Goal: Complete application form: Complete application form

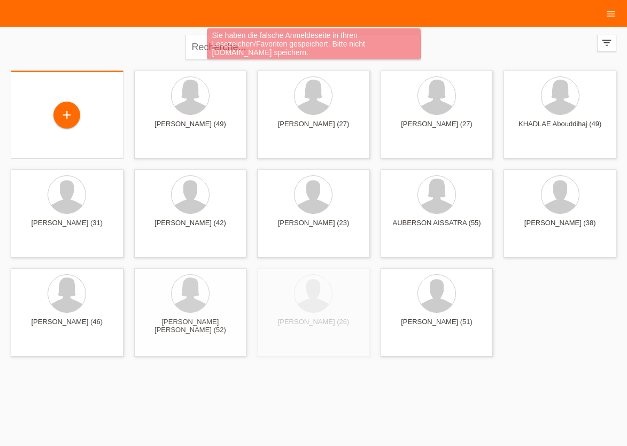
click at [53, 122] on div "+" at bounding box center [67, 116] width 96 height 28
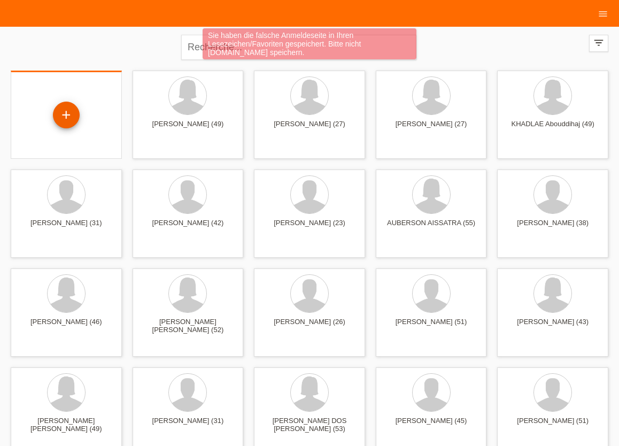
click at [63, 123] on div "+" at bounding box center [66, 115] width 27 height 27
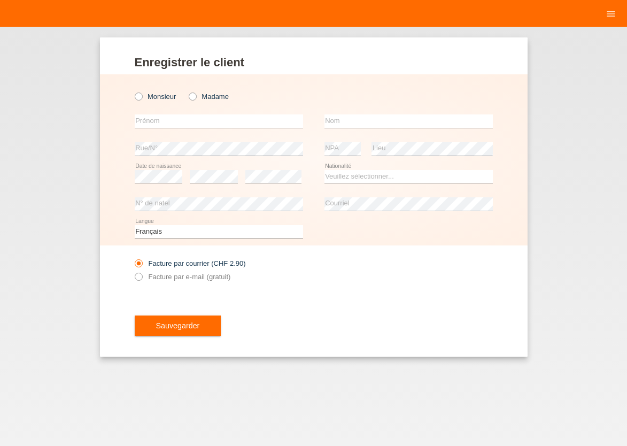
drag, startPoint x: 194, startPoint y: 97, endPoint x: 182, endPoint y: 127, distance: 31.9
click at [187, 91] on icon at bounding box center [187, 91] width 0 height 0
click at [195, 97] on input "Madame" at bounding box center [192, 95] width 7 height 7
radio input "true"
click at [180, 123] on input "text" at bounding box center [219, 120] width 168 height 13
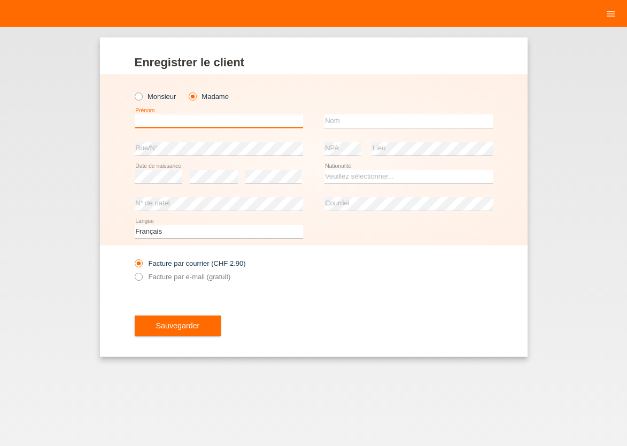
click at [215, 119] on input "text" at bounding box center [219, 120] width 168 height 13
type input "[PERSON_NAME]"
type input "GUEZENNEC"
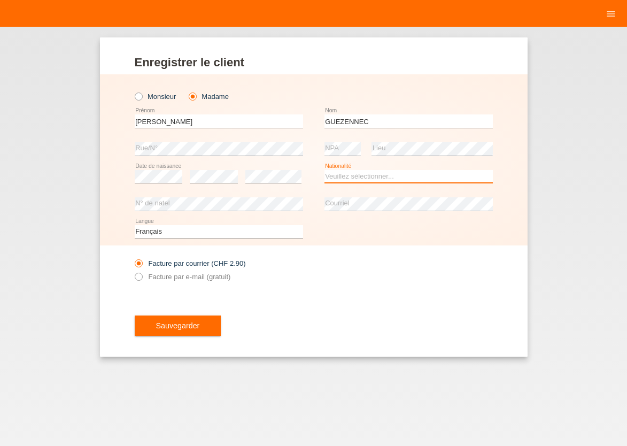
click at [324, 170] on select "Veuillez sélectionner... Suisse Allemagne Autriche Liechtenstein ------------ A…" at bounding box center [408, 176] width 168 height 13
select select "CH"
click at [0, 0] on option "Suisse" at bounding box center [0, 0] width 0 height 0
click at [133, 271] on icon at bounding box center [133, 271] width 0 height 0
click at [138, 274] on input "Facture par e-mail (gratuit)" at bounding box center [138, 279] width 7 height 13
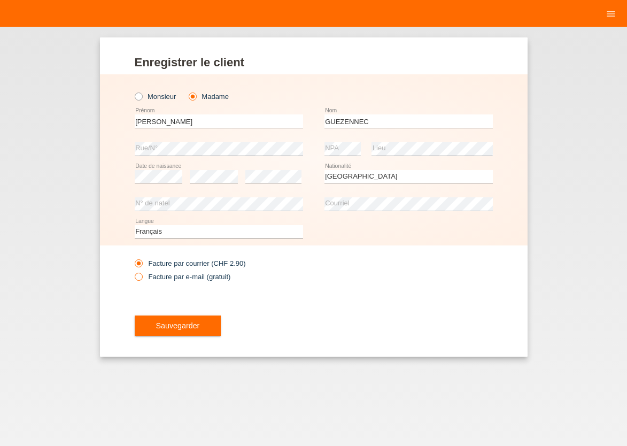
radio input "true"
click at [175, 329] on span "Sauvegarder" at bounding box center [178, 325] width 44 height 9
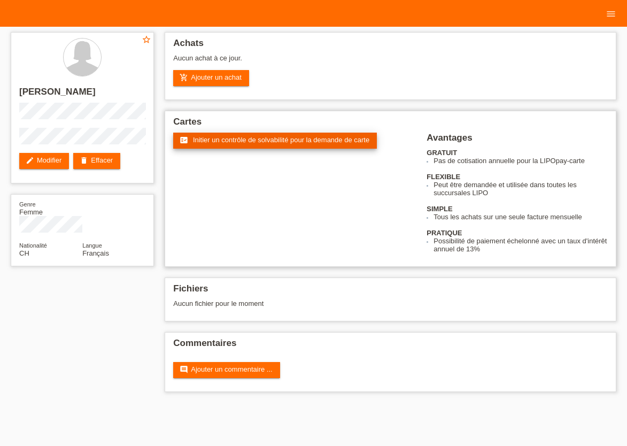
click at [234, 138] on span "Initier un contrôle de solvabilité pour la demande de carte" at bounding box center [281, 140] width 176 height 8
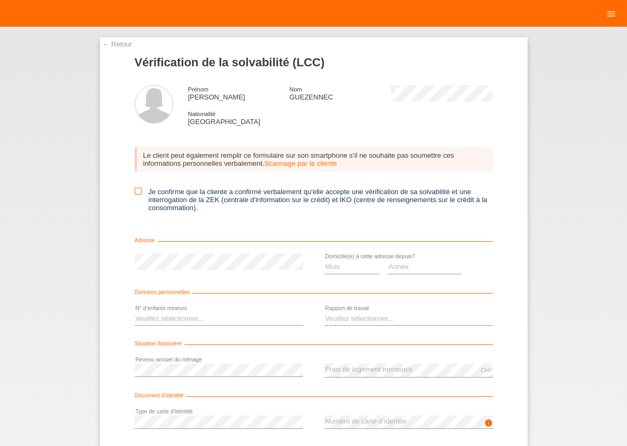
click at [135, 191] on icon at bounding box center [138, 191] width 7 height 7
click at [135, 191] on input "Je confirme que la cliente a confirmé verbalement qu'elle accepte une vérificat…" at bounding box center [138, 191] width 7 height 7
checkbox input "true"
click at [324, 260] on select "Mois 01 02 03 04 05 06 07 08 09 10" at bounding box center [352, 266] width 56 height 13
click at [466, 256] on div "Mois 01 02 03 04 05 06 07 08 09 10 11 12 error Année 2025 2024 2023" at bounding box center [408, 266] width 168 height 27
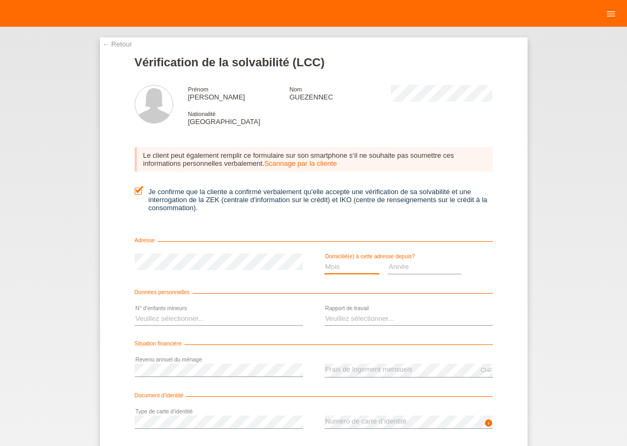
click at [324, 260] on select "Mois 01 02 03 04 05 06 07 08 09 10" at bounding box center [352, 266] width 56 height 13
select select "12"
click at [0, 0] on option "12" at bounding box center [0, 0] width 0 height 0
click at [387, 260] on select "Année 2025 2024 2023 2022 2021 2020 2019 2018 2017 2016 2015 2014 2013 2012 201…" at bounding box center [424, 266] width 74 height 13
select select "1999"
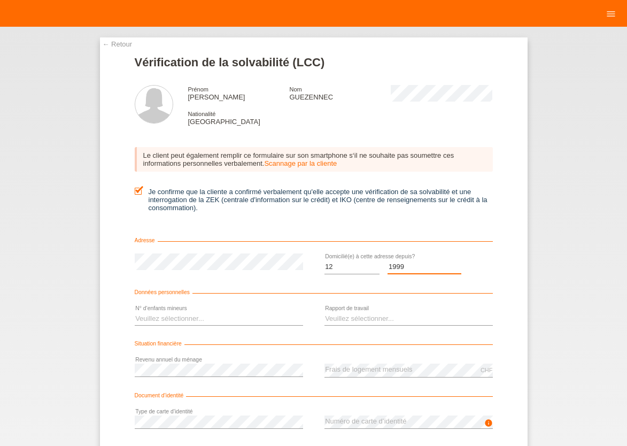
click at [0, 0] on option "1999" at bounding box center [0, 0] width 0 height 0
click at [135, 312] on select "Veuillez sélectionner... 0 1 2 3 4 5 6 7 8 9" at bounding box center [219, 318] width 168 height 13
select select "0"
click at [0, 0] on option "0" at bounding box center [0, 0] width 0 height 0
click at [324, 312] on select "Veuillez sélectionner... A durée indéterminée A durée déterminée Apprenti/étudi…" at bounding box center [408, 318] width 168 height 13
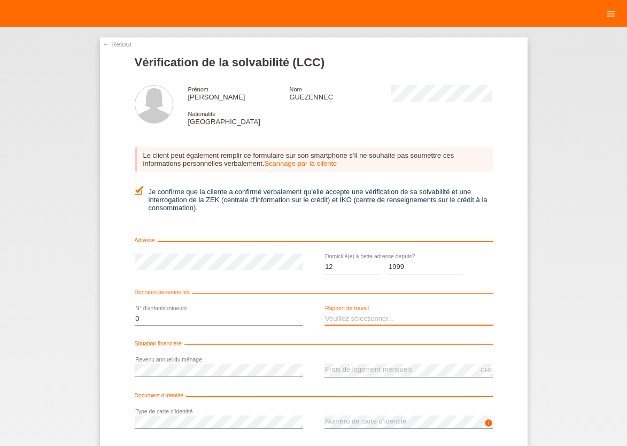
select select "UNLIMITED"
click at [0, 0] on option "A durée indéterminée" at bounding box center [0, 0] width 0 height 0
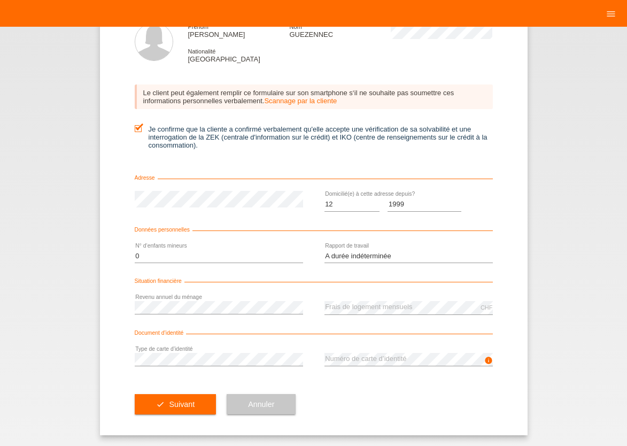
click at [367, 349] on div "info error Numéro de carte d’identité" at bounding box center [408, 360] width 168 height 28
click at [183, 398] on button "check Suivant" at bounding box center [176, 404] width 82 height 20
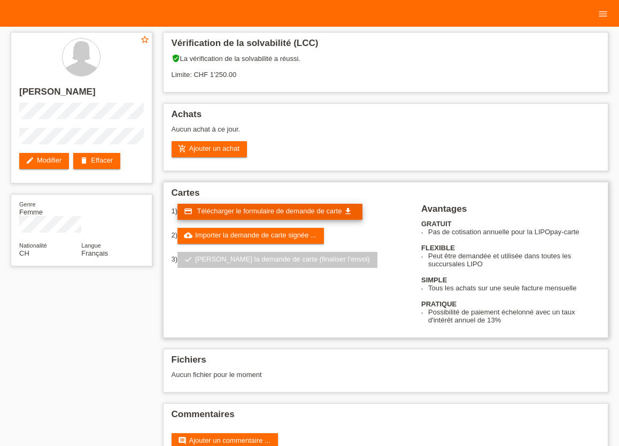
click at [282, 214] on span "Télécharger le formulaire de demande de carte" at bounding box center [269, 211] width 145 height 8
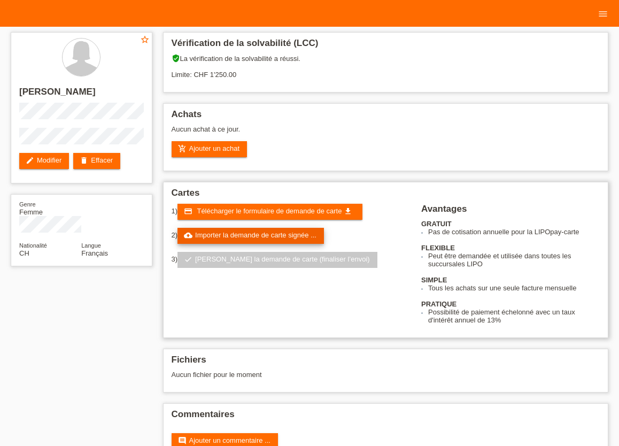
click at [250, 237] on link "cloud_upload Importer la demande de carte signée ..." at bounding box center [250, 236] width 146 height 16
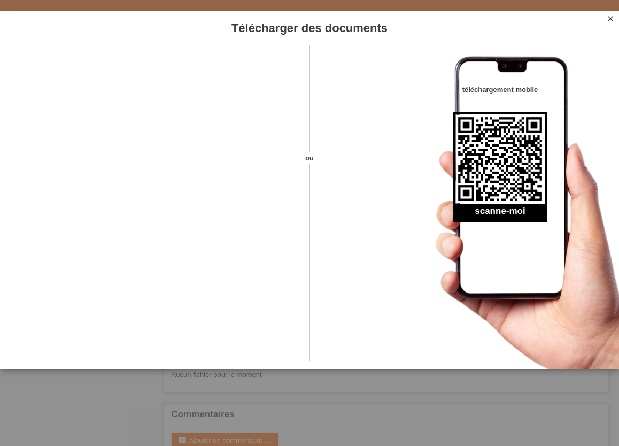
click at [608, 18] on icon "close" at bounding box center [610, 18] width 9 height 9
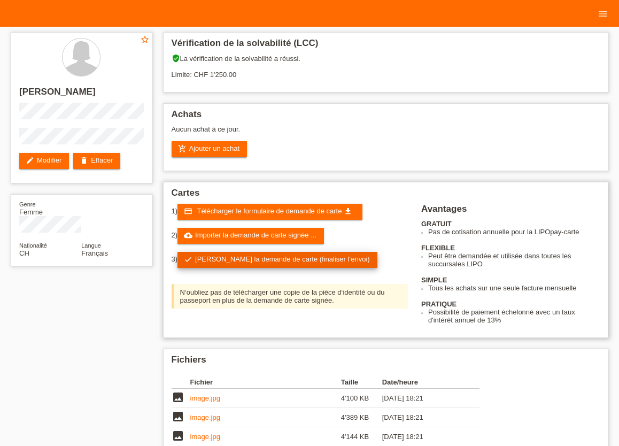
click at [251, 261] on link "check Soumettre la demande de carte (finaliser l’envoi)" at bounding box center [277, 260] width 200 height 16
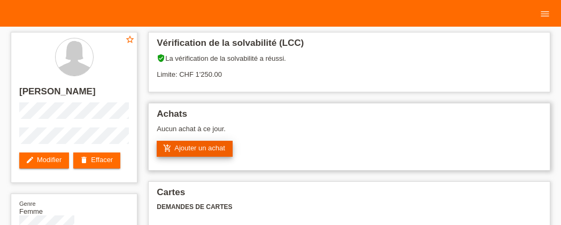
click at [213, 146] on link "add_shopping_cart Ajouter un achat" at bounding box center [195, 149] width 76 height 16
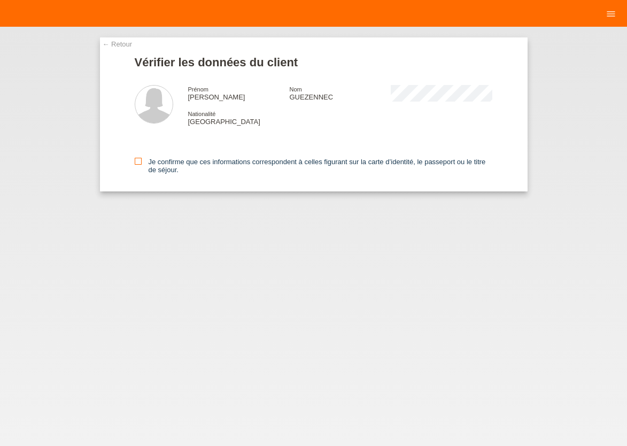
click at [137, 164] on icon at bounding box center [138, 161] width 7 height 7
click at [137, 164] on input "Je confirme que ces informations correspondent à celles figurant sur la carte d…" at bounding box center [138, 161] width 7 height 7
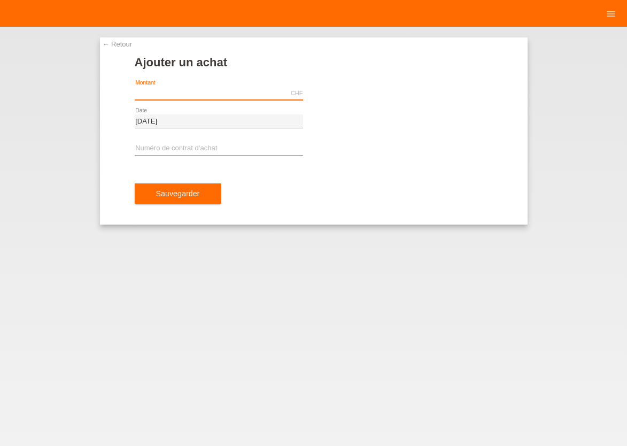
click at [164, 92] on input "text" at bounding box center [219, 93] width 168 height 13
type input "1250.00"
click at [186, 149] on input "text" at bounding box center [219, 148] width 168 height 13
type input "x"
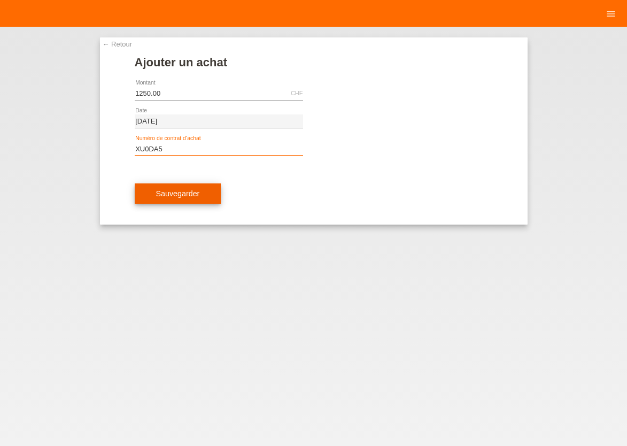
type input "XU0DA5"
click at [167, 185] on button "Sauvegarder" at bounding box center [178, 193] width 87 height 20
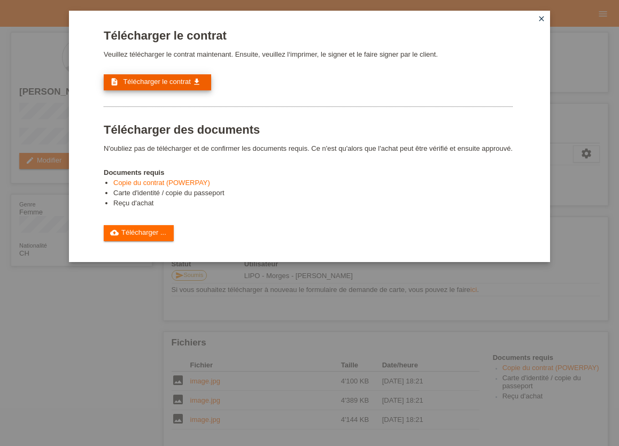
click at [166, 85] on span "Télécharger le contrat" at bounding box center [156, 81] width 67 height 8
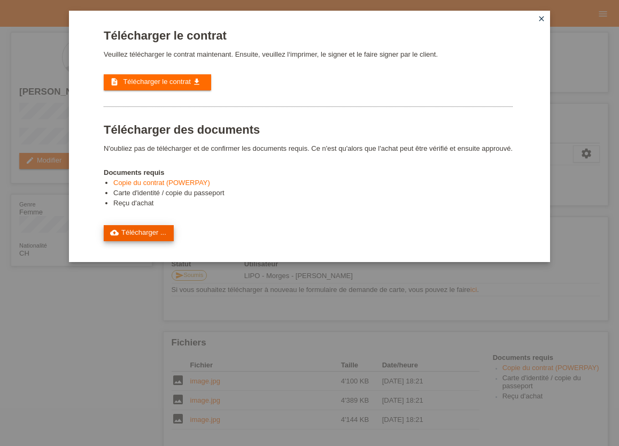
click at [159, 238] on link "cloud_upload Télécharger ..." at bounding box center [139, 233] width 70 height 16
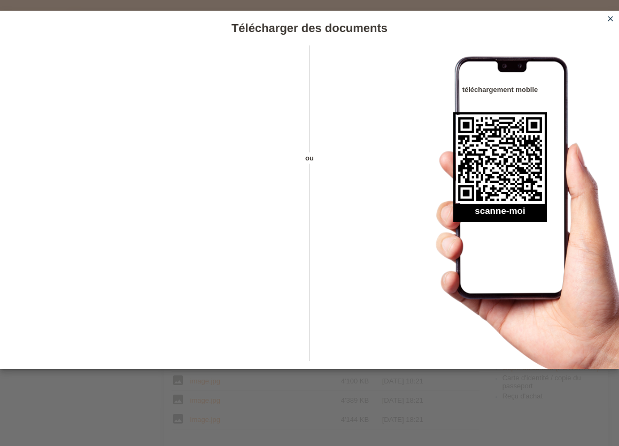
click at [607, 18] on icon "close" at bounding box center [610, 18] width 9 height 9
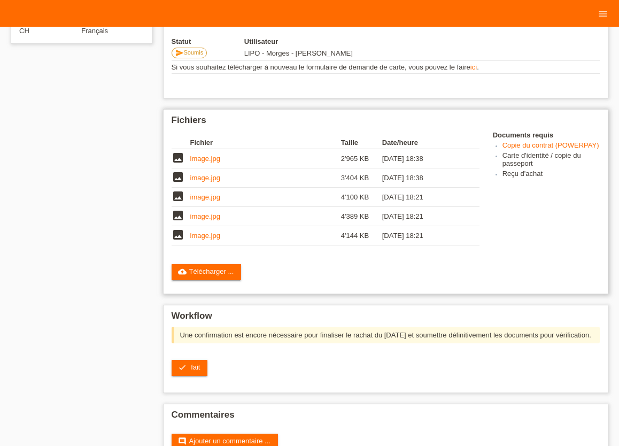
scroll to position [235, 0]
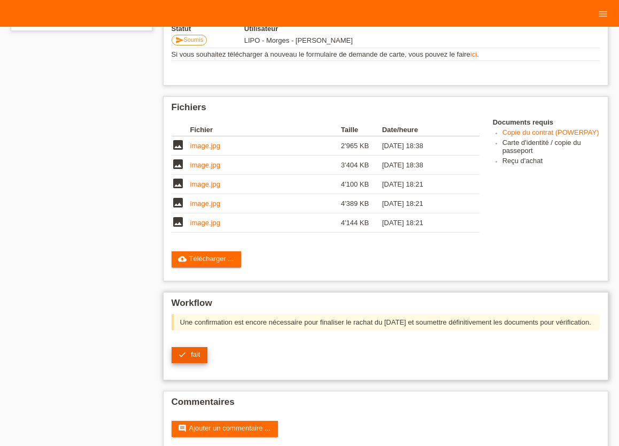
click at [187, 363] on link "check fait" at bounding box center [190, 355] width 36 height 16
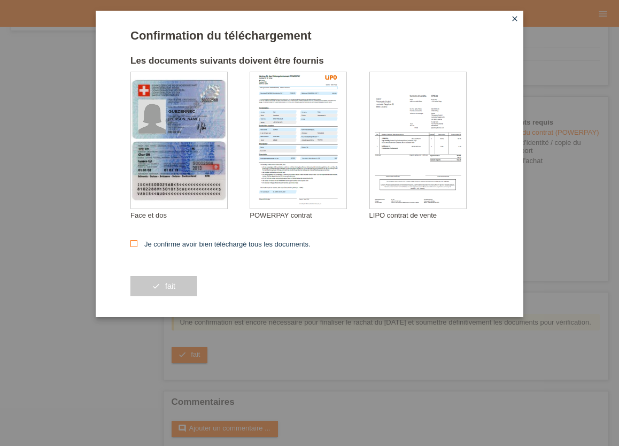
click at [133, 242] on icon at bounding box center [133, 243] width 7 height 7
click at [133, 242] on input "Je confirme avoir bien téléchargé tous les documents." at bounding box center [133, 243] width 7 height 7
checkbox input "true"
click at [168, 290] on span "fait" at bounding box center [170, 286] width 10 height 9
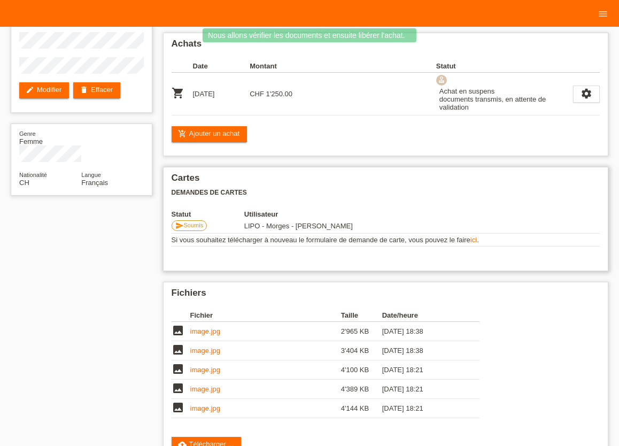
scroll to position [59, 0]
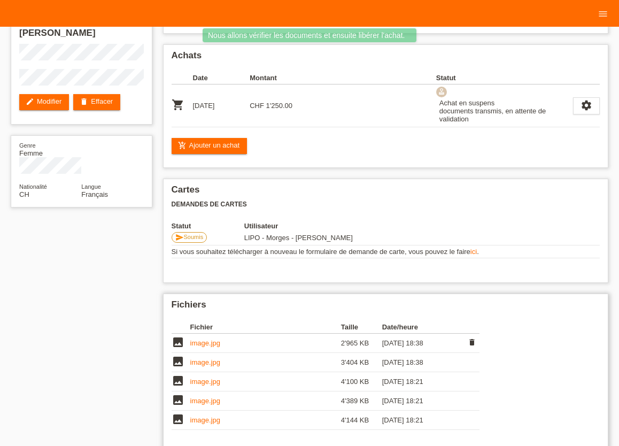
click at [213, 347] on link "image.jpg" at bounding box center [205, 343] width 30 height 8
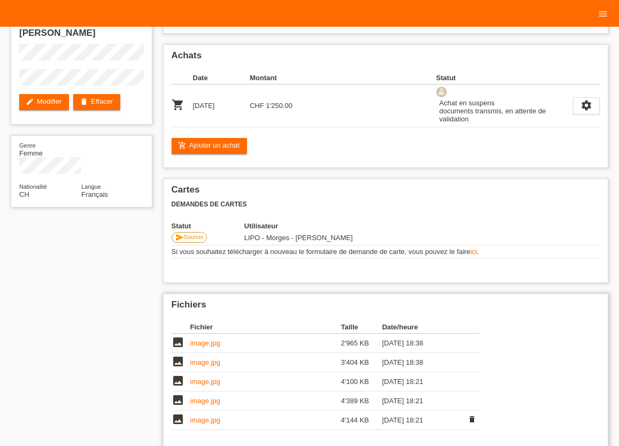
click at [209, 424] on link "image.jpg" at bounding box center [205, 420] width 30 height 8
click at [202, 409] on td "image.jpg" at bounding box center [265, 400] width 151 height 19
click at [203, 405] on link "image.jpg" at bounding box center [205, 400] width 30 height 8
click at [266, 331] on th "Fichier" at bounding box center [265, 327] width 151 height 13
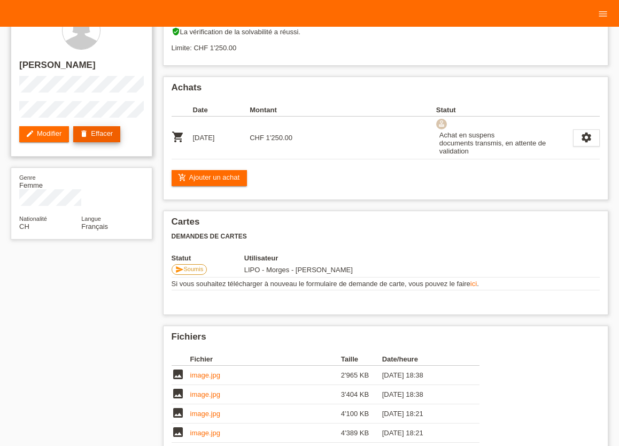
scroll to position [0, 0]
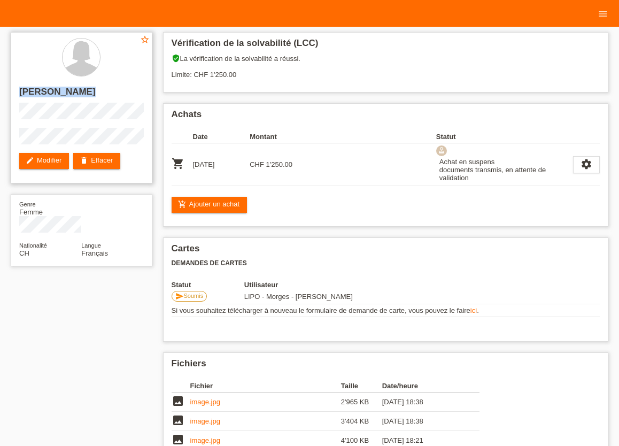
click at [127, 141] on div "star_border [PERSON_NAME] edit Modifier delete Effacer" at bounding box center [82, 107] width 142 height 151
copy div "[PERSON_NAME]"
